Goal: Information Seeking & Learning: Learn about a topic

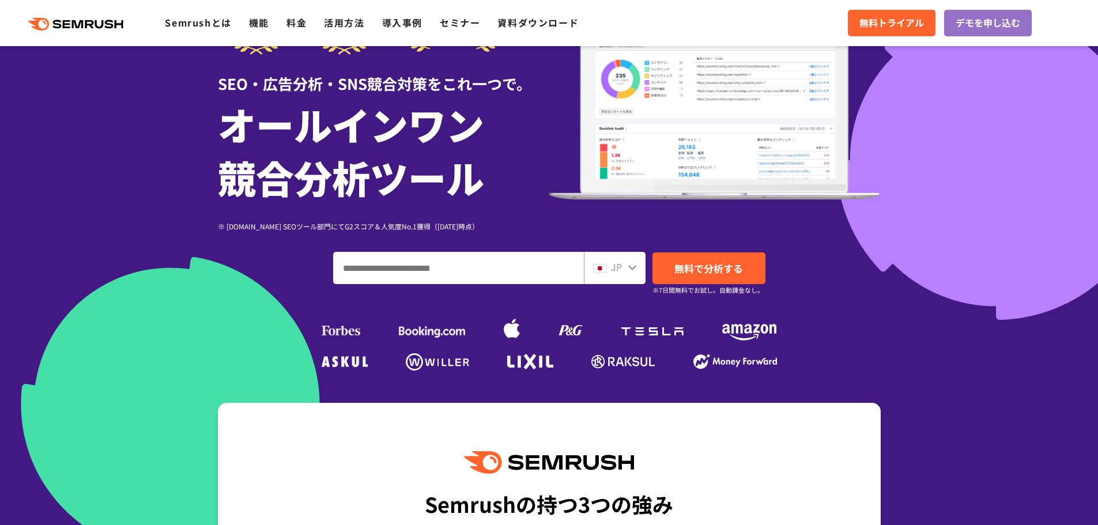
scroll to position [115, 0]
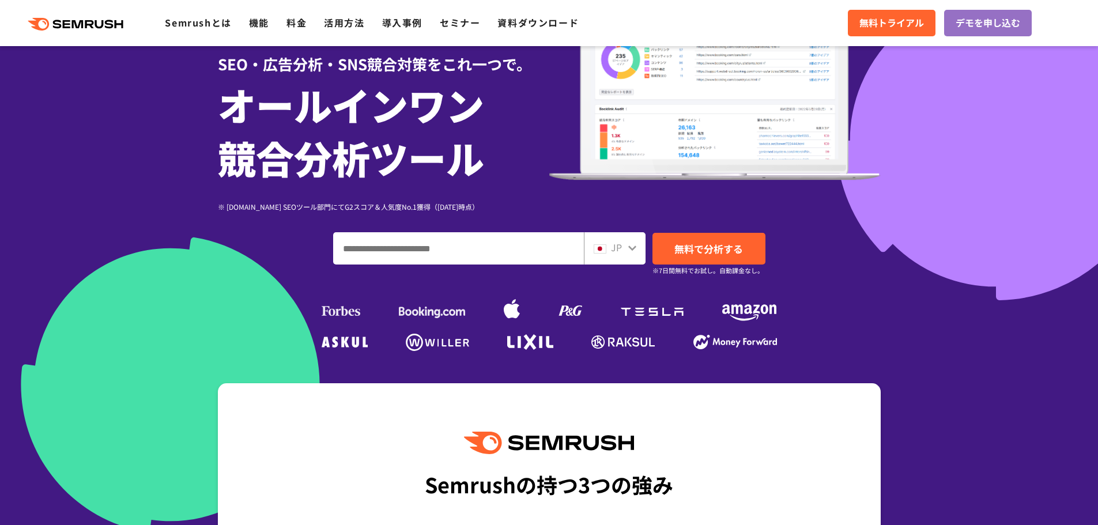
click at [415, 250] on input "ドメイン、キーワードまたはURLを入力してください" at bounding box center [459, 248] width 250 height 31
paste input "**********"
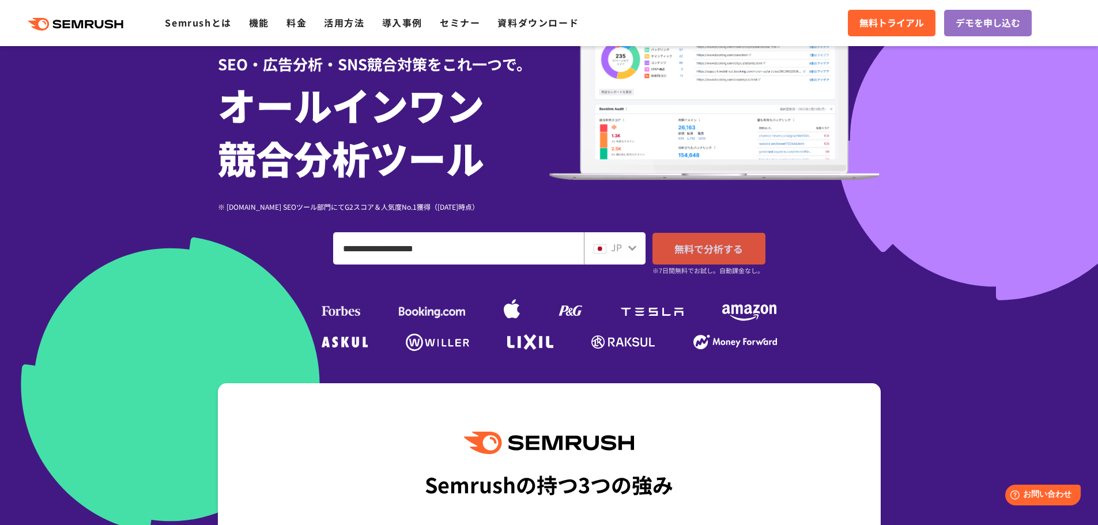
type input "**********"
click at [715, 243] on span "無料で分析する" at bounding box center [708, 248] width 69 height 14
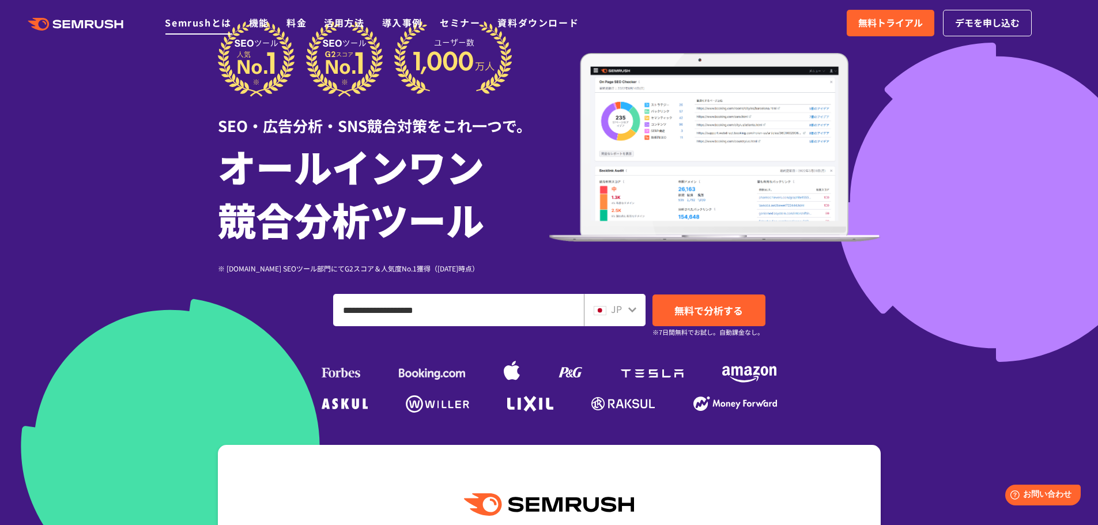
scroll to position [0, 0]
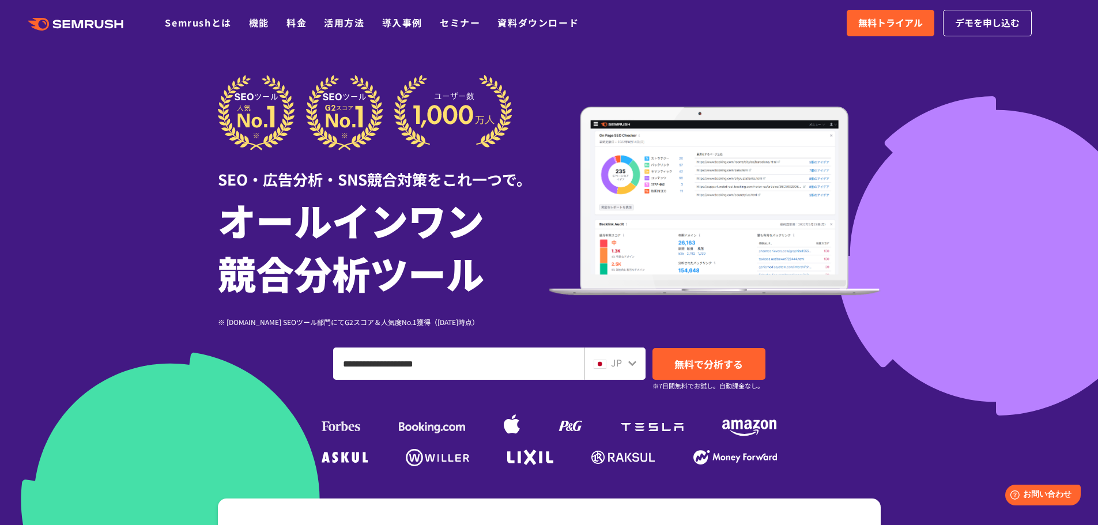
click at [100, 22] on icon ".cls {fill: #FF642D;}" at bounding box center [77, 24] width 130 height 13
drag, startPoint x: 338, startPoint y: 19, endPoint x: 353, endPoint y: 27, distance: 16.5
click at [338, 19] on link "活用方法" at bounding box center [344, 23] width 40 height 14
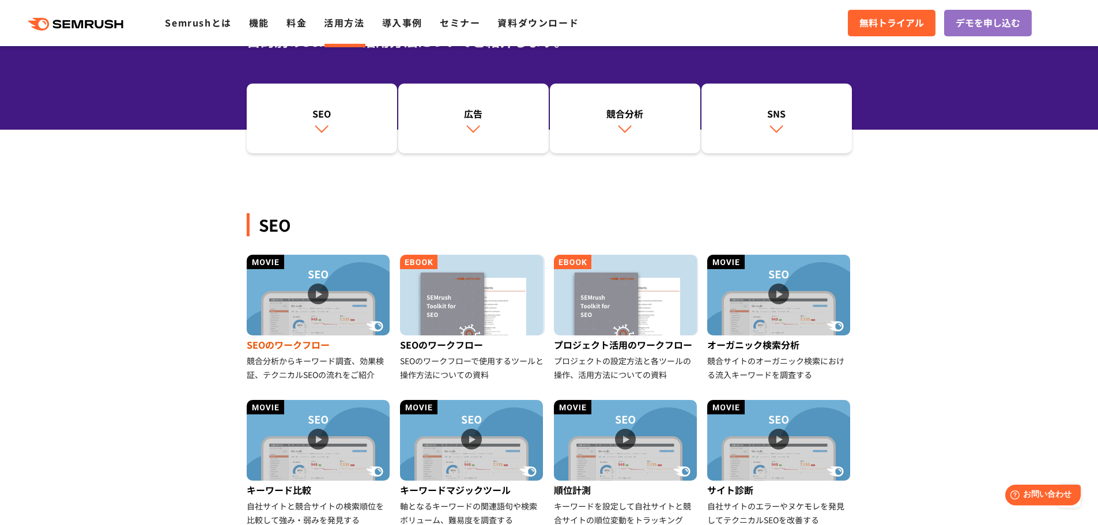
scroll to position [115, 0]
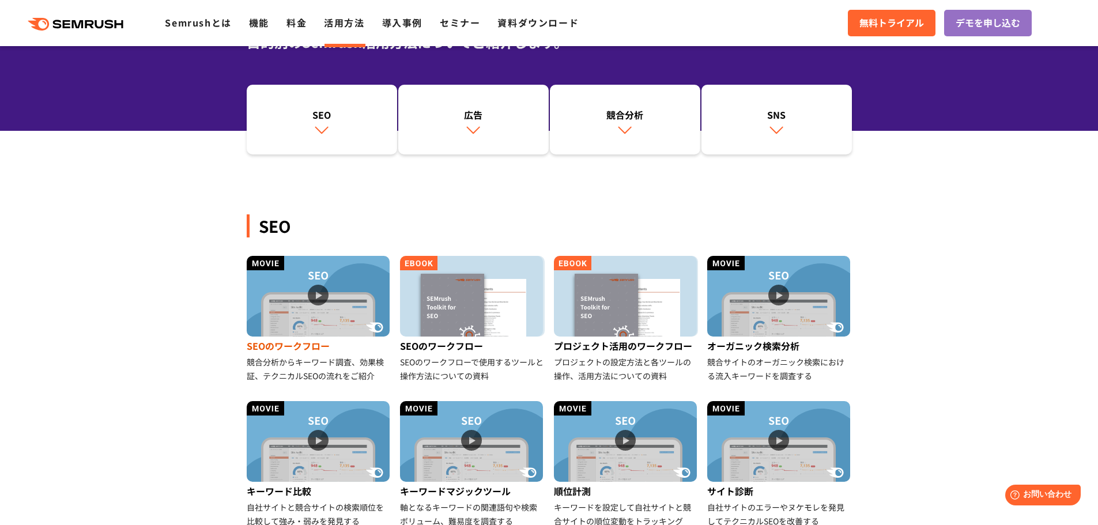
click at [311, 296] on img at bounding box center [318, 296] width 143 height 81
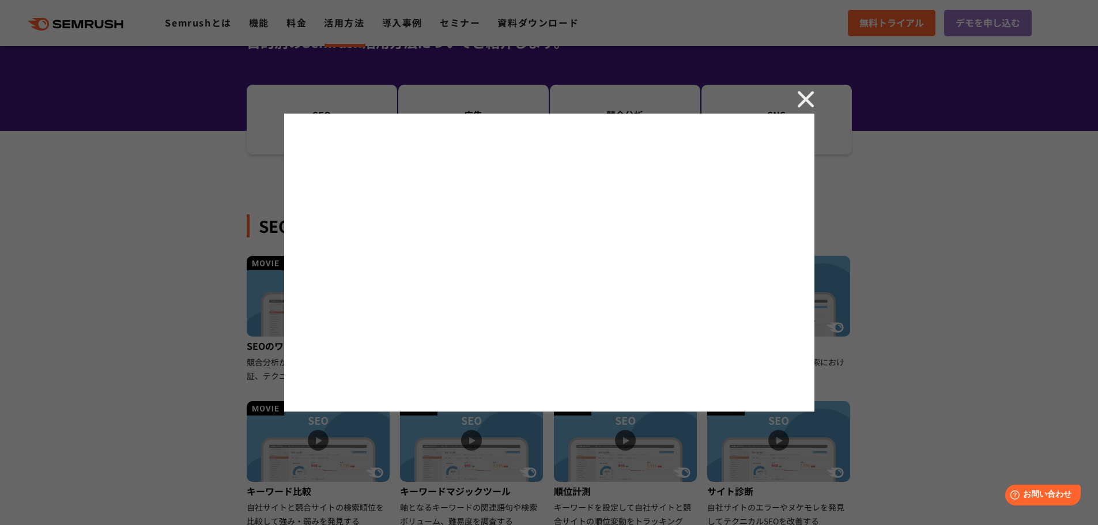
click at [806, 97] on img at bounding box center [805, 98] width 17 height 17
